Goal: Task Accomplishment & Management: Use online tool/utility

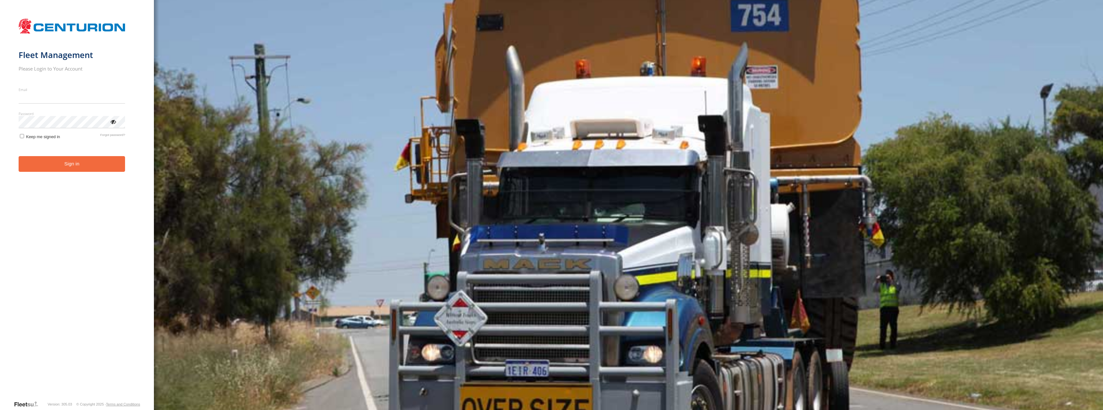
type input "**********"
click at [77, 207] on form "**********" at bounding box center [77, 207] width 117 height 385
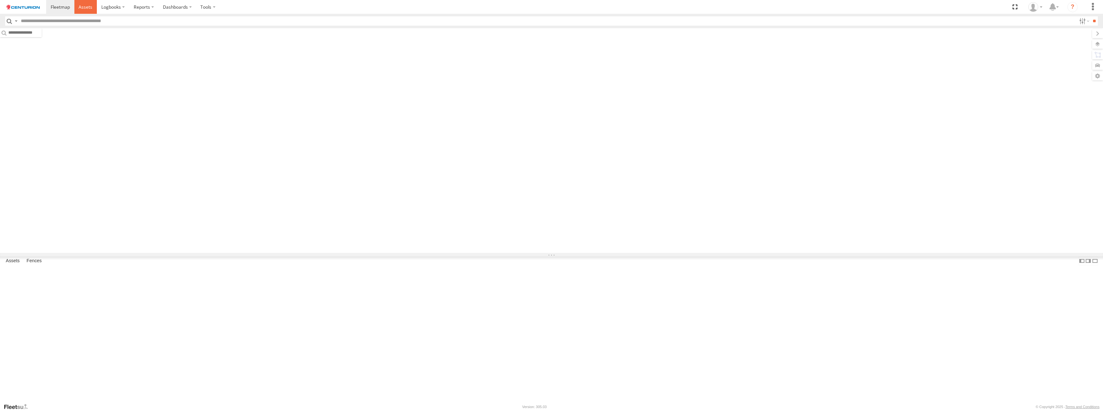
click at [85, 6] on span at bounding box center [86, 7] width 14 height 6
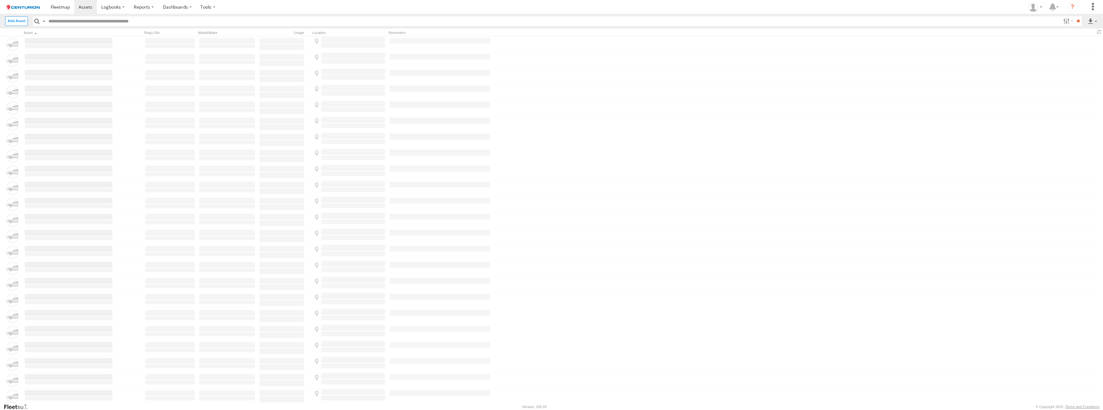
click at [551, 21] on input "text" at bounding box center [553, 20] width 1014 height 9
click at [1092, 21] on label at bounding box center [1092, 20] width 11 height 9
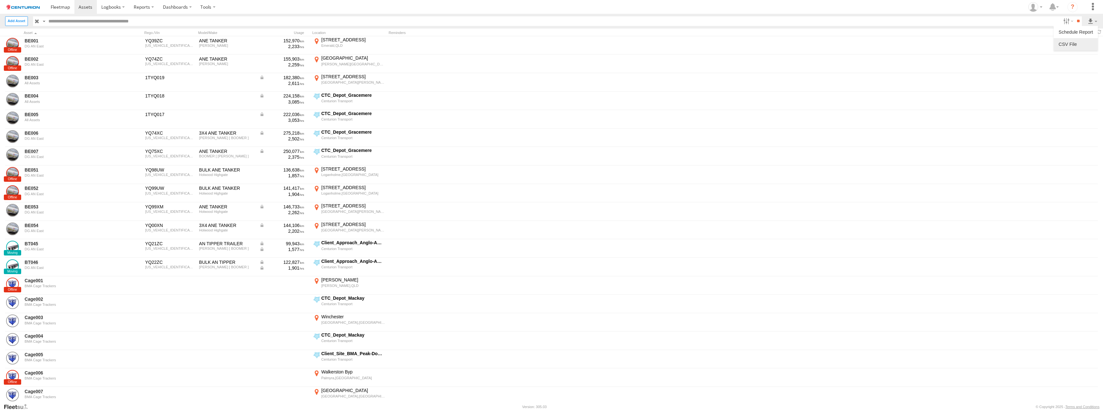
click at [1075, 44] on label at bounding box center [1075, 44] width 39 height 10
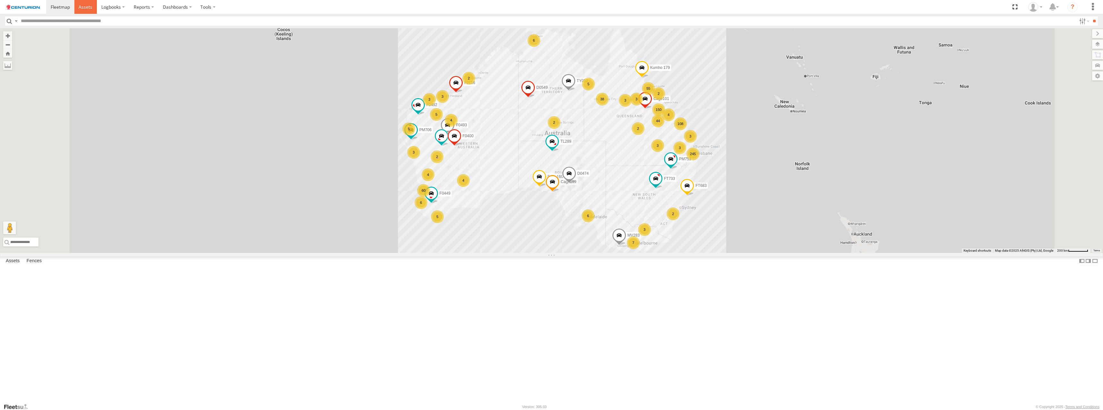
click at [85, 6] on span at bounding box center [86, 7] width 14 height 6
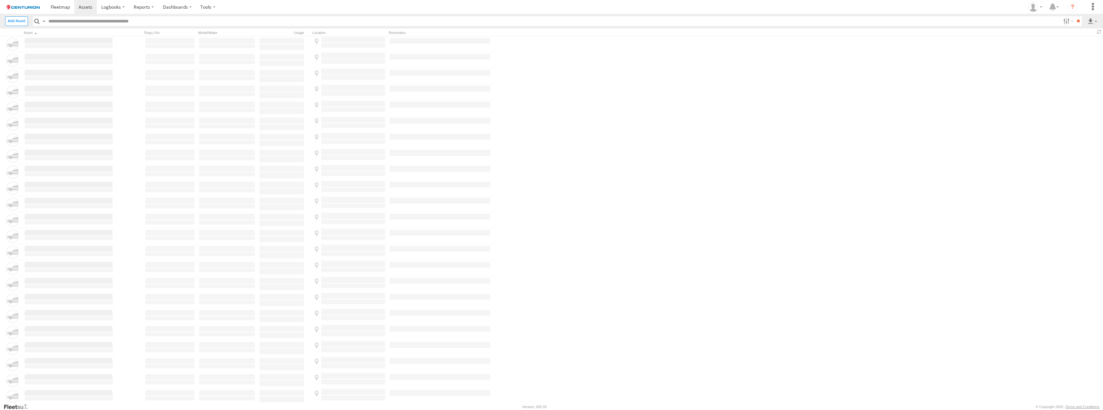
click at [551, 21] on input "text" at bounding box center [553, 20] width 1014 height 9
click at [1092, 21] on label at bounding box center [1092, 20] width 11 height 9
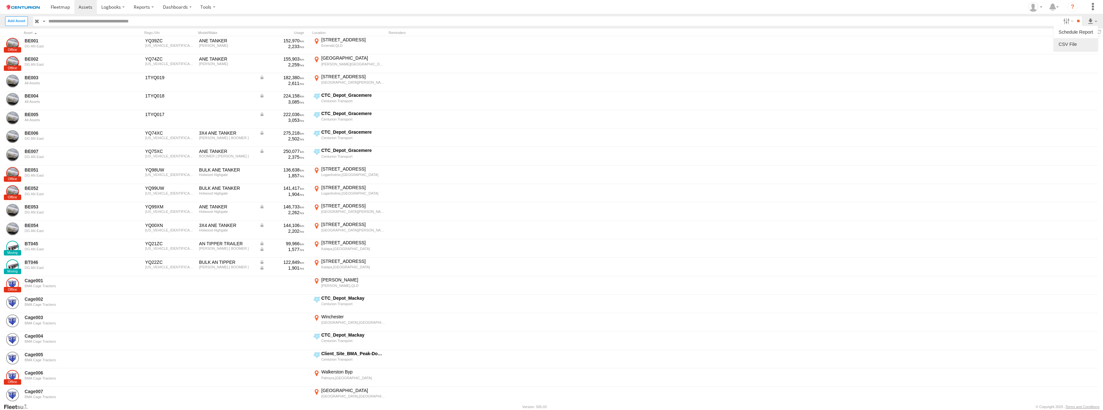
click at [1075, 44] on label at bounding box center [1075, 44] width 39 height 10
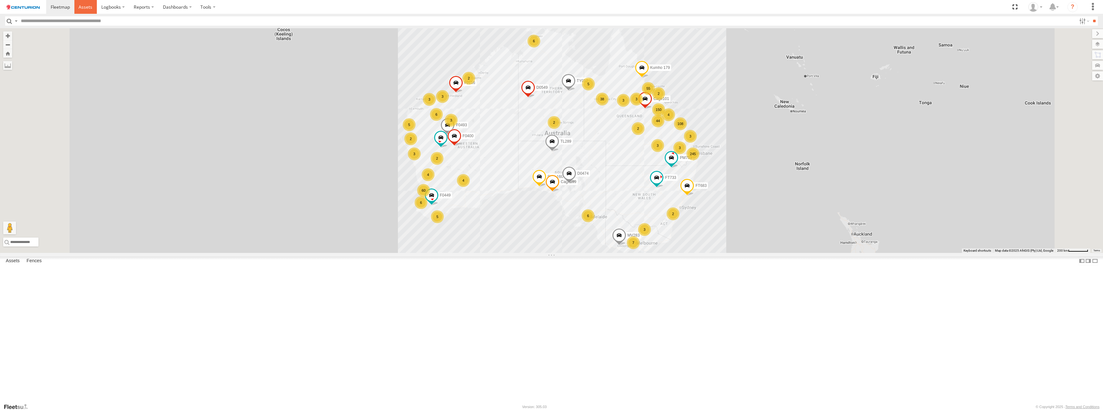
click at [85, 6] on span at bounding box center [86, 7] width 14 height 6
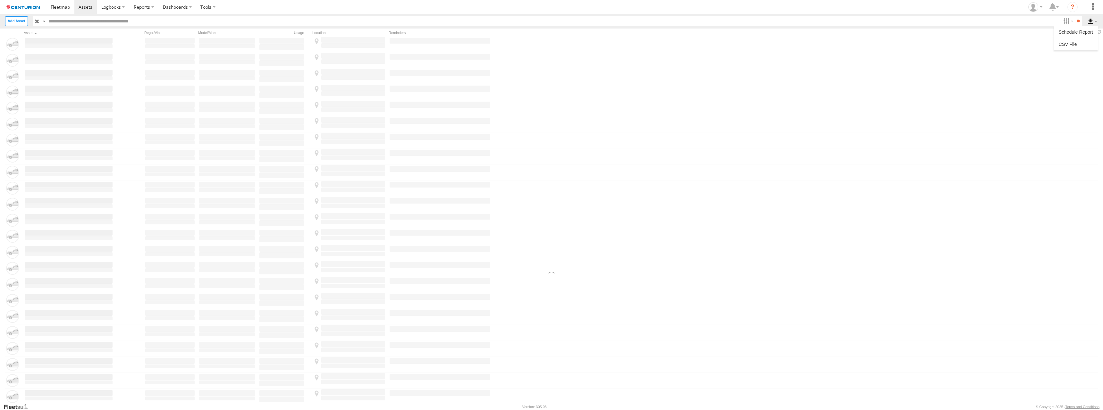
click at [1092, 21] on label at bounding box center [1092, 20] width 11 height 9
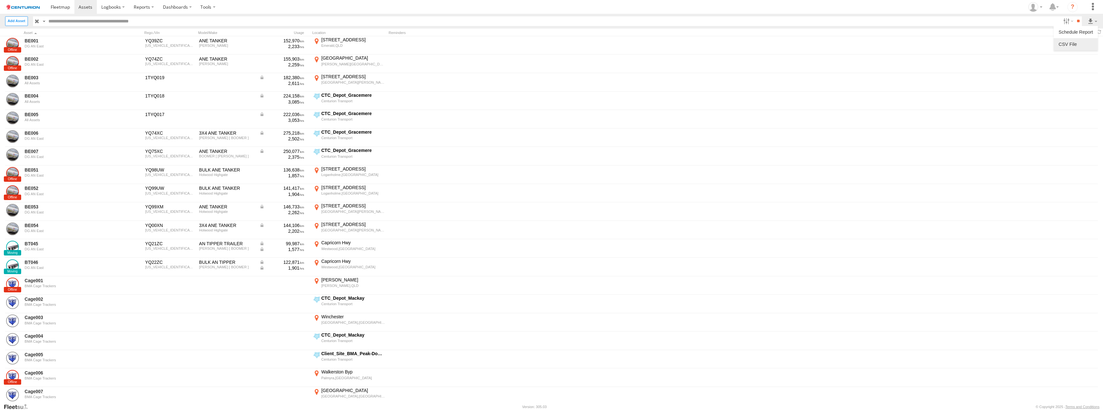
click at [1075, 44] on label at bounding box center [1075, 44] width 39 height 10
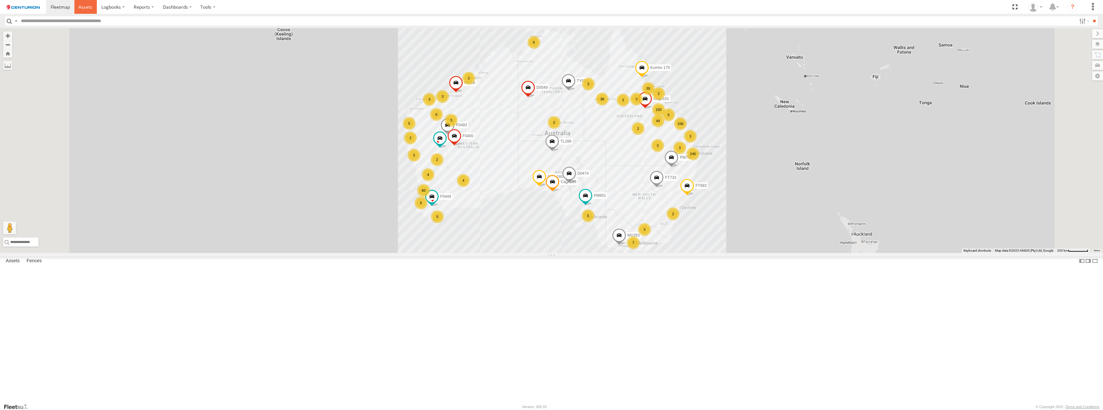
click at [85, 6] on span at bounding box center [86, 7] width 14 height 6
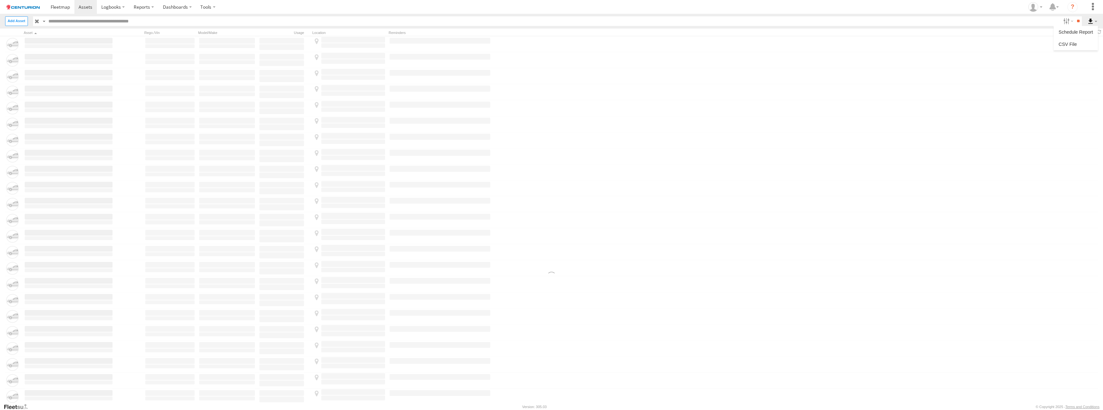
click at [1092, 21] on label at bounding box center [1092, 20] width 11 height 9
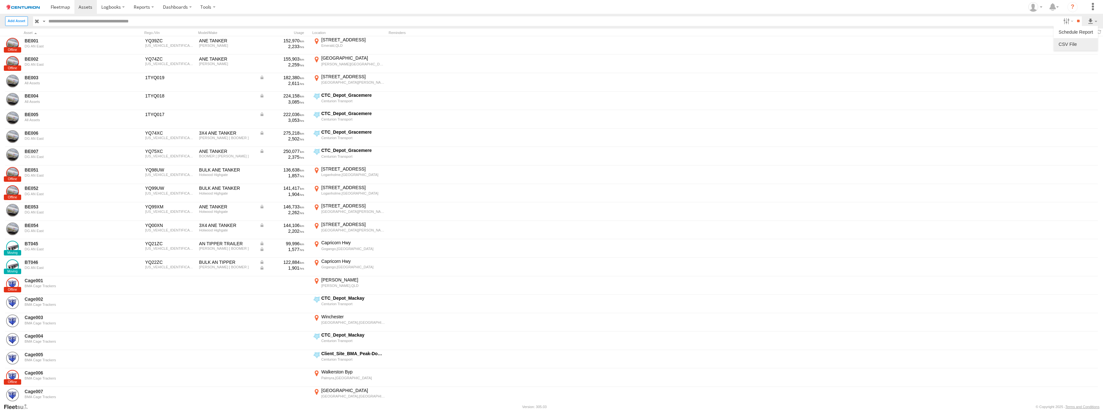
click at [1075, 44] on label at bounding box center [1075, 44] width 39 height 10
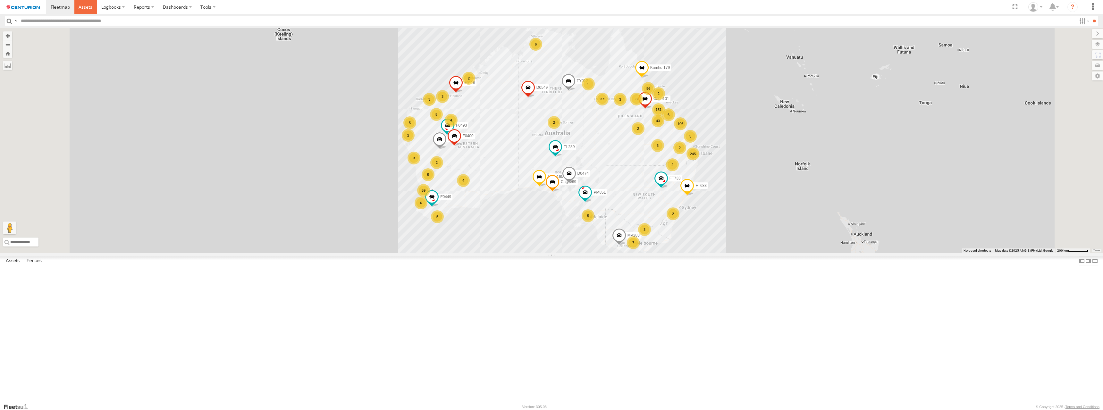
click at [85, 6] on span at bounding box center [86, 7] width 14 height 6
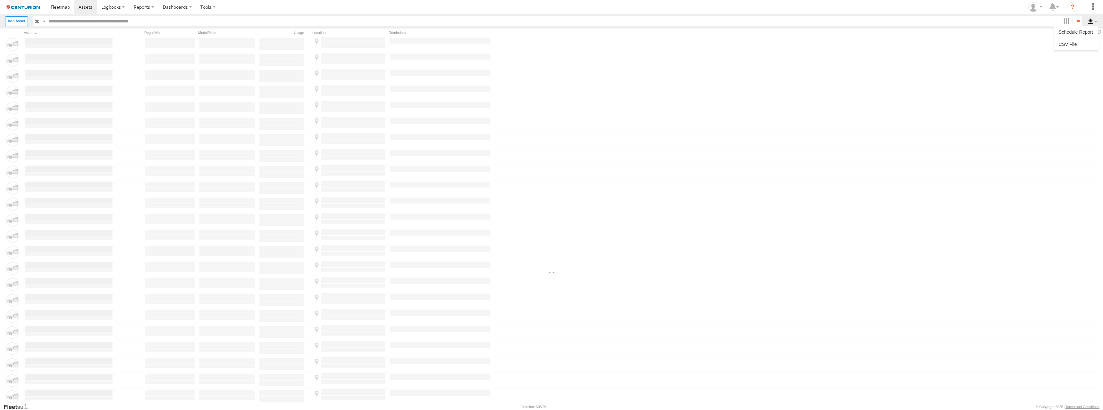
click at [1092, 21] on label at bounding box center [1092, 20] width 11 height 9
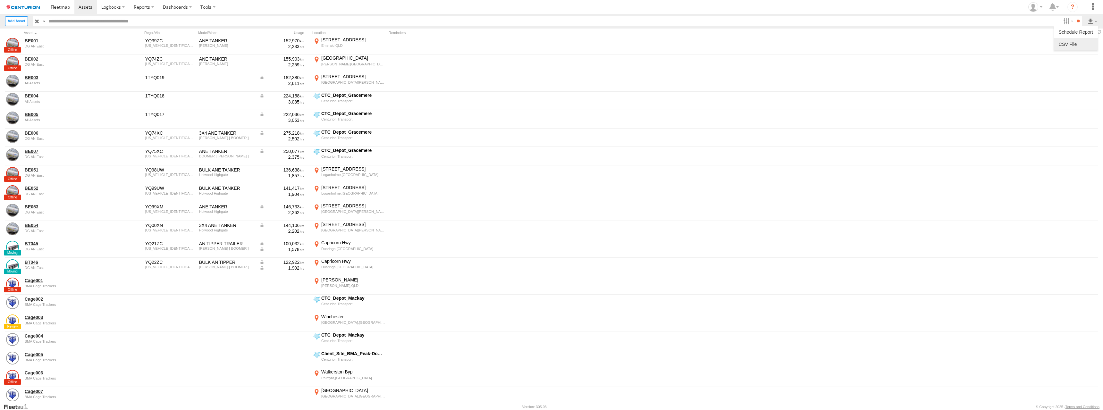
click at [1075, 44] on label at bounding box center [1075, 44] width 39 height 10
